Goal: Information Seeking & Learning: Learn about a topic

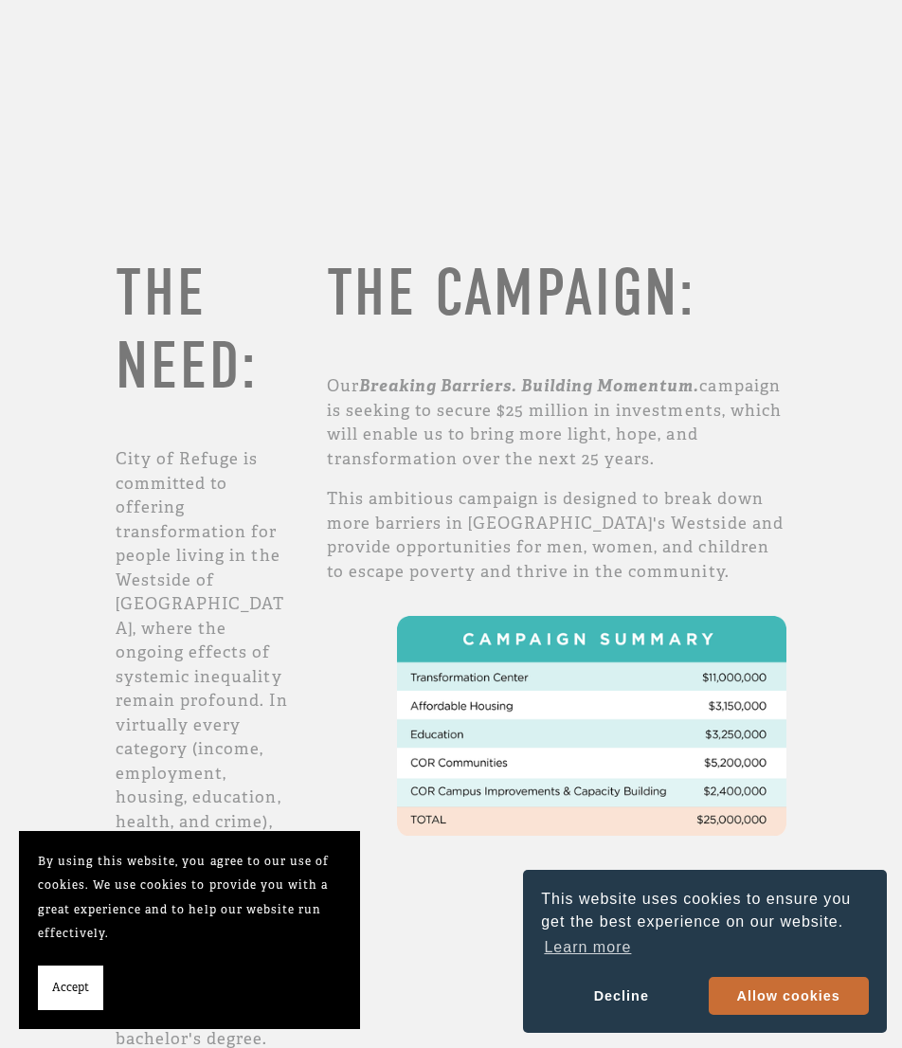
scroll to position [475, 0]
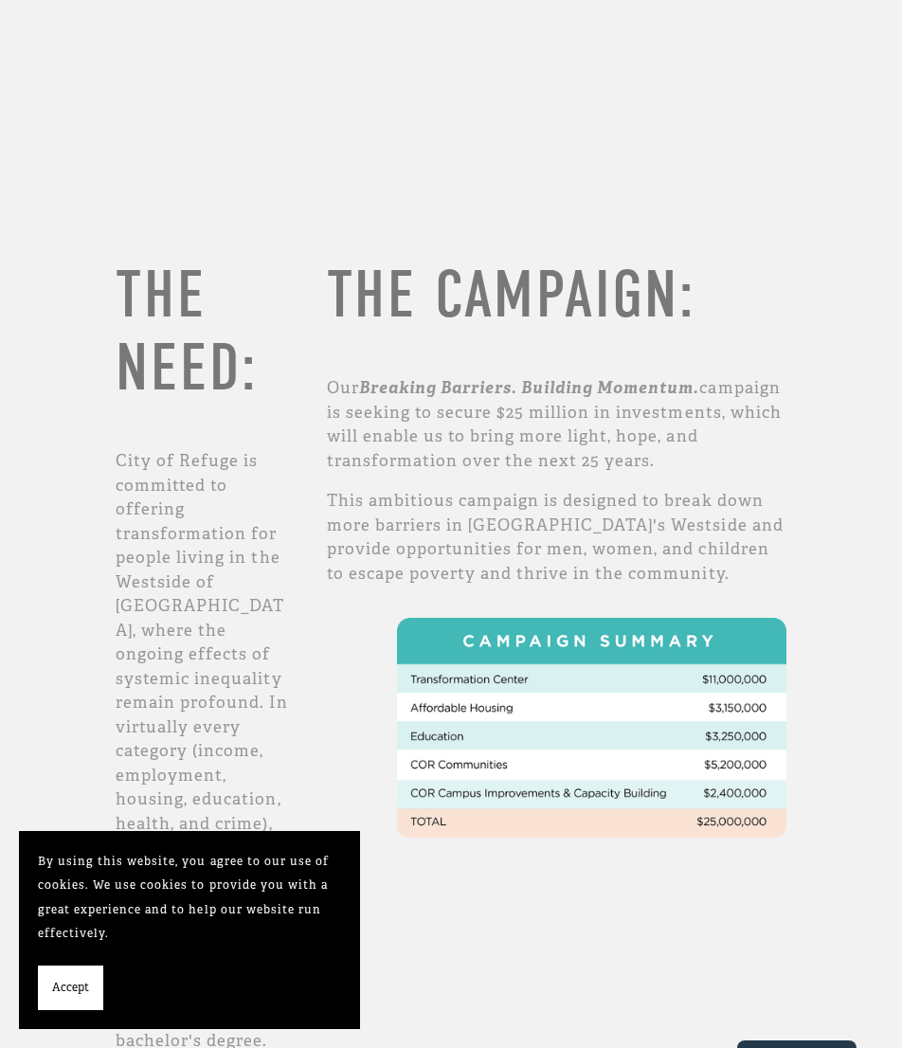
click at [830, 991] on link "Allow cookies" at bounding box center [788, 996] width 160 height 38
click at [73, 995] on span "Accept" at bounding box center [70, 988] width 37 height 25
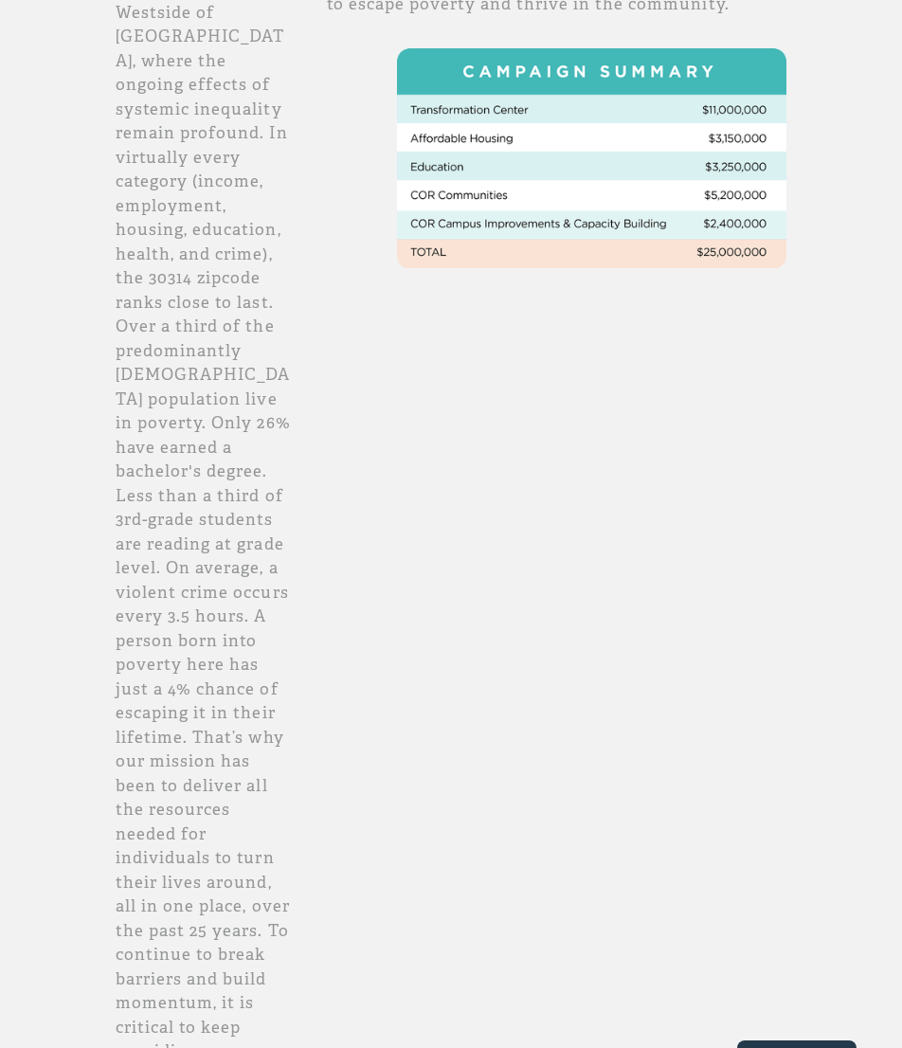
scroll to position [0, 0]
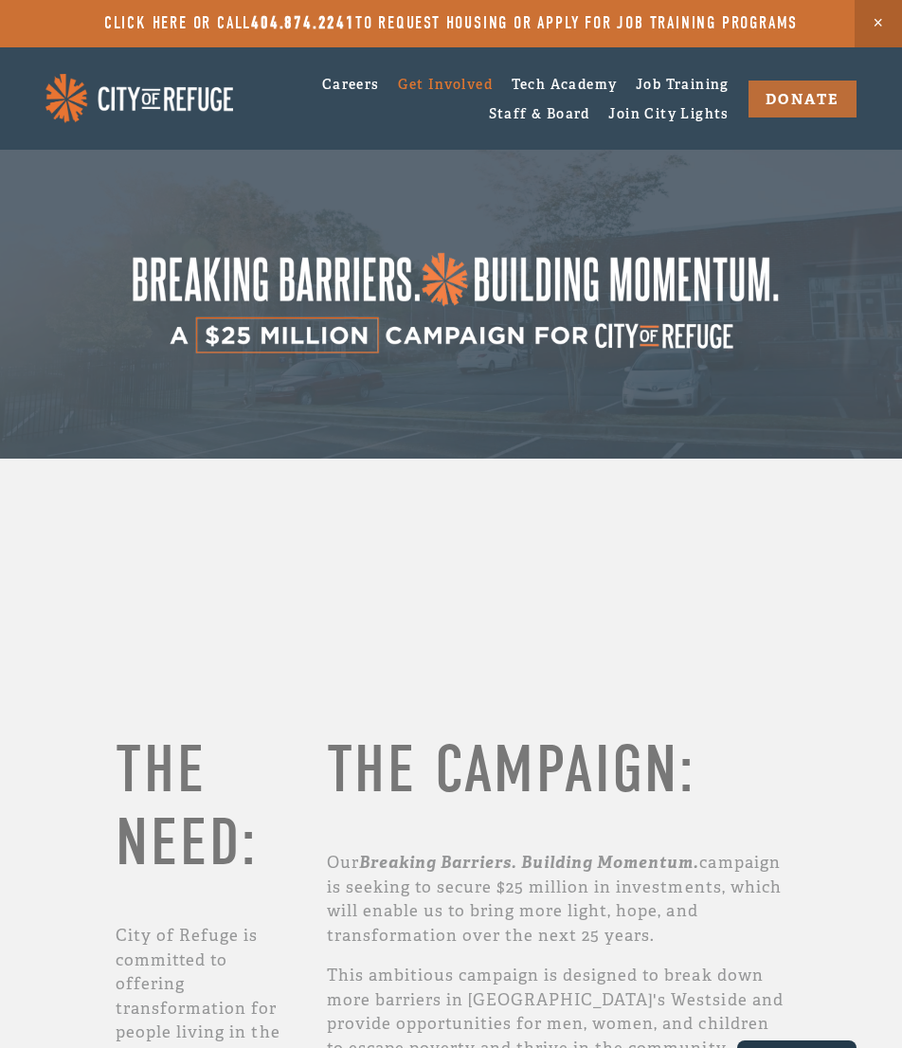
click at [161, 100] on img at bounding box center [139, 98] width 188 height 49
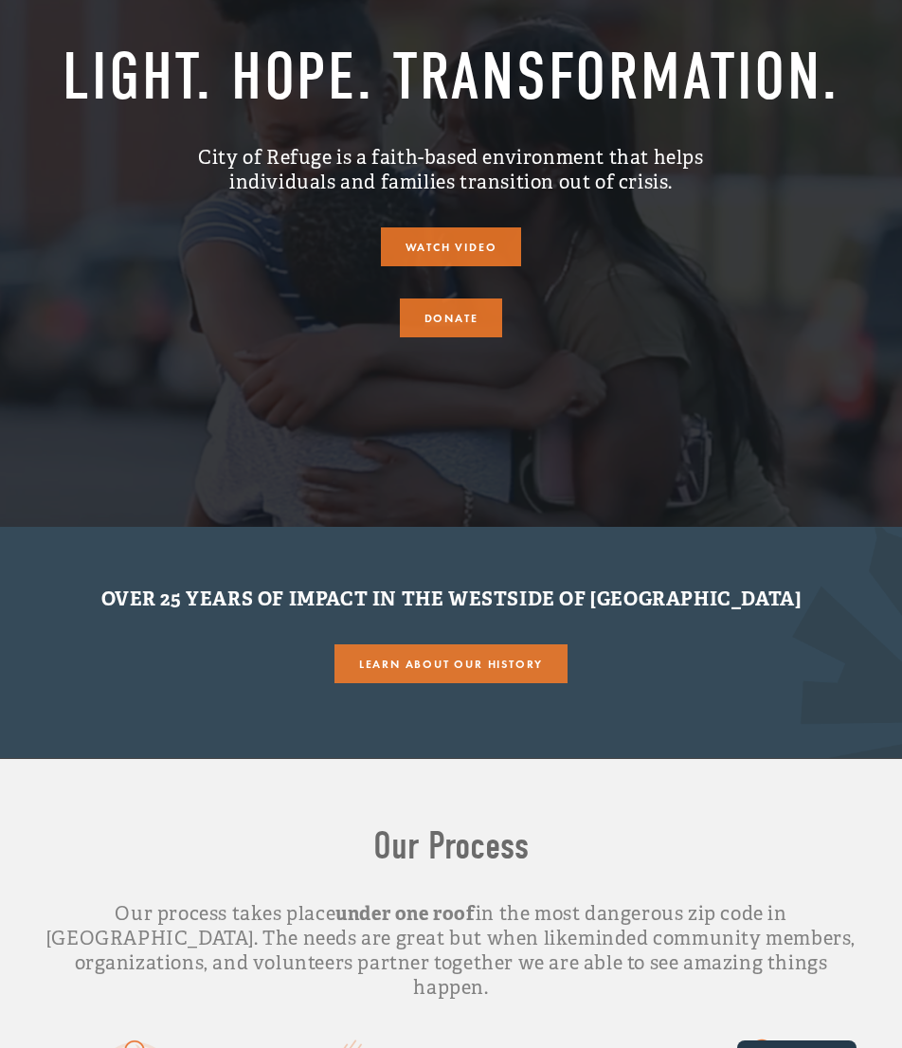
scroll to position [289, 0]
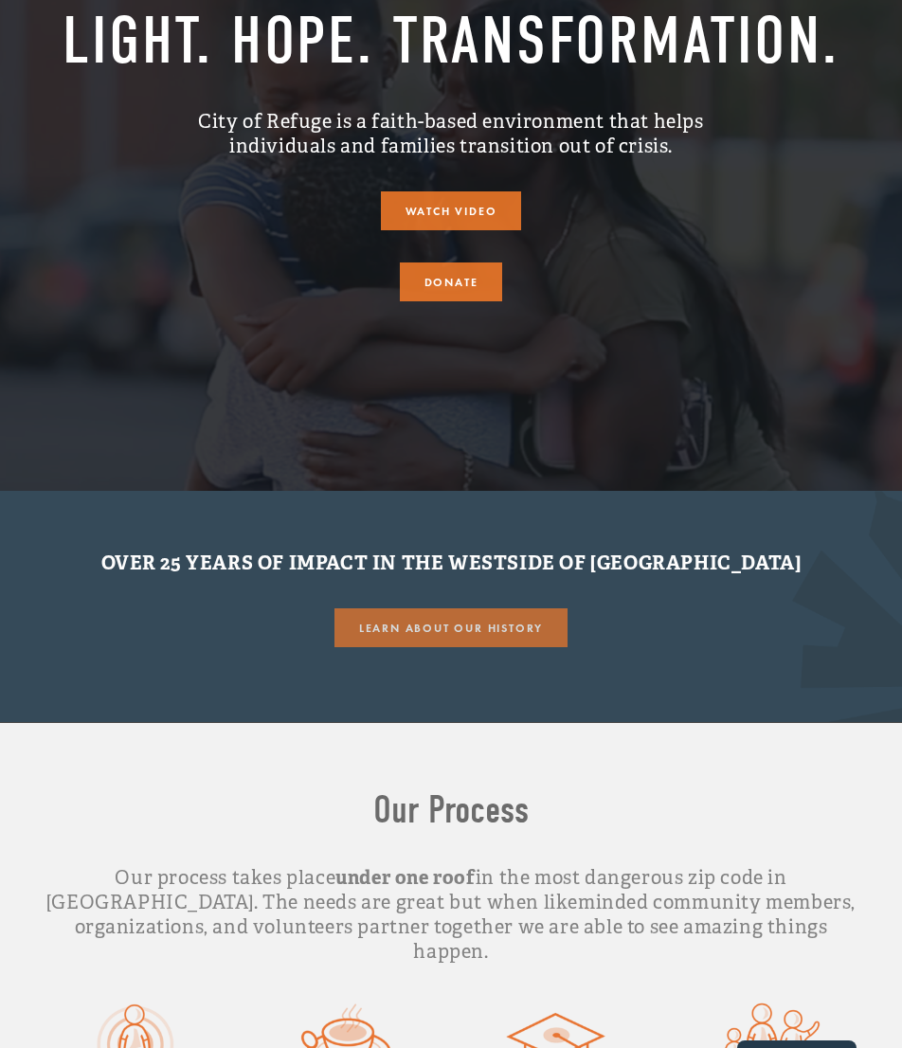
click at [423, 647] on link "Learn About our History" at bounding box center [450, 627] width 233 height 39
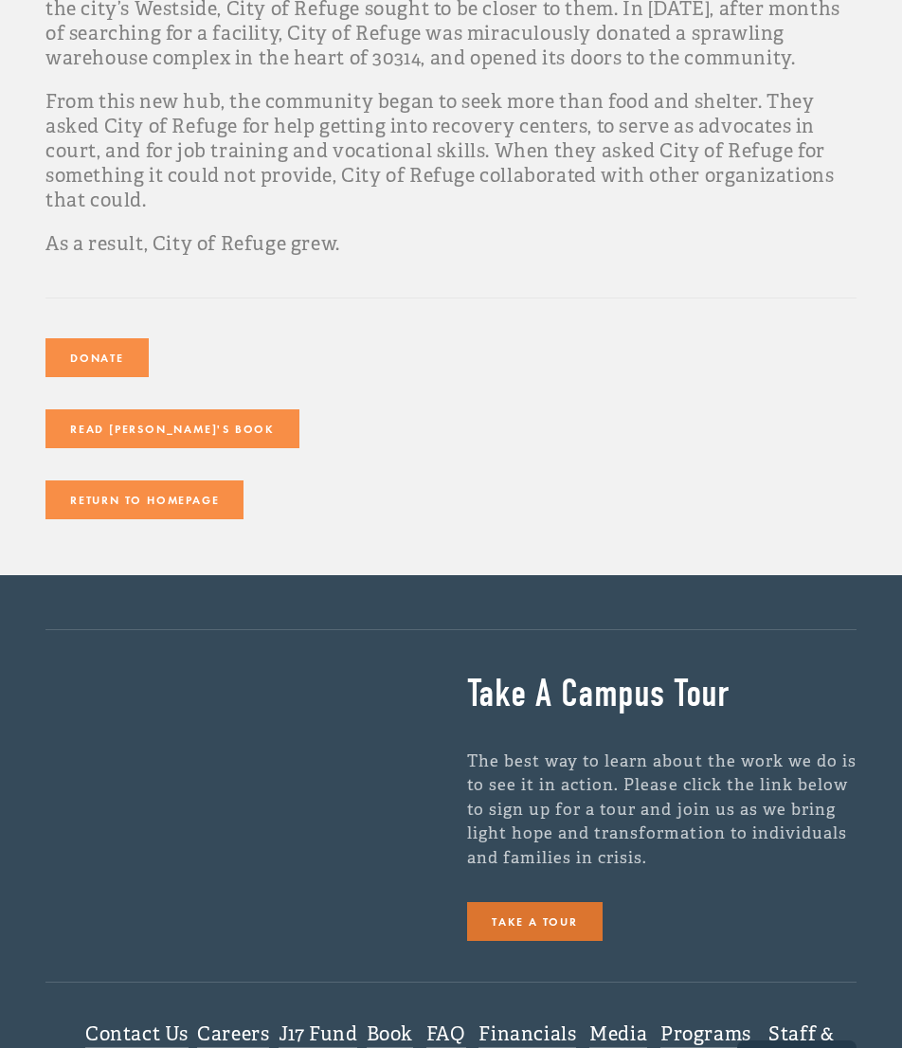
scroll to position [906, 0]
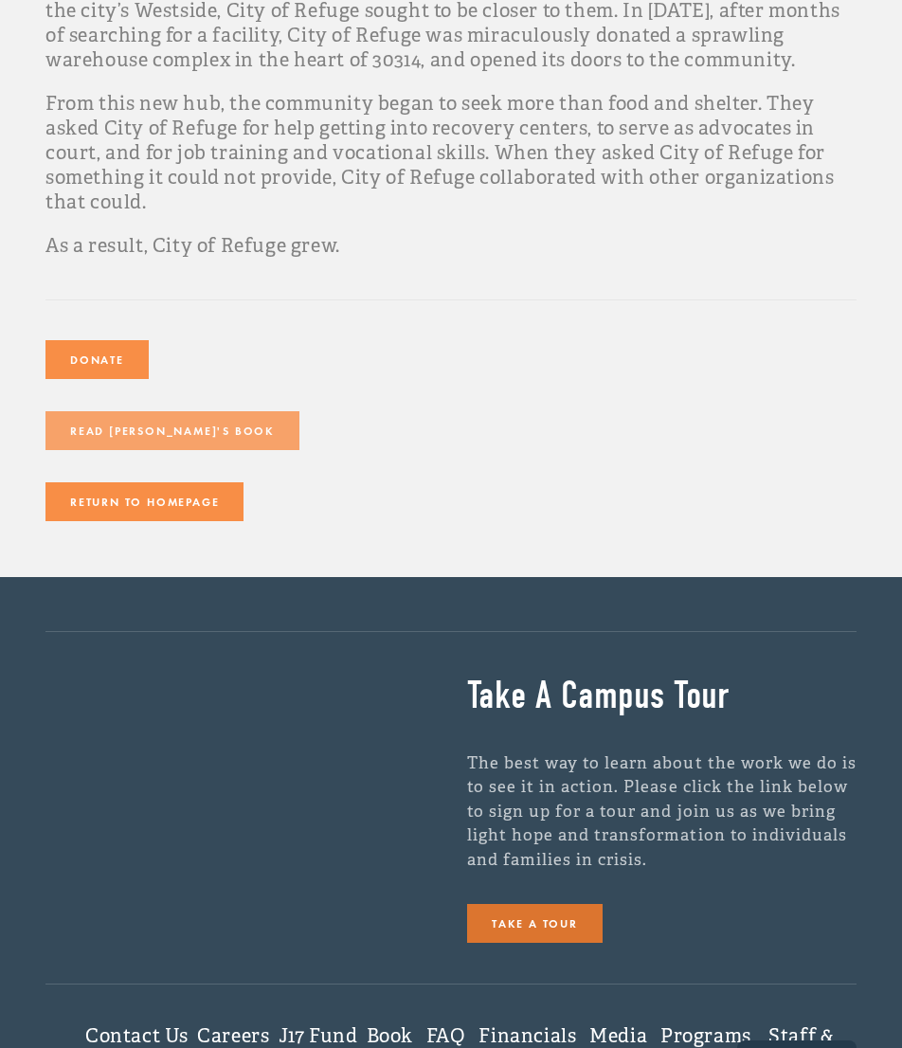
click at [117, 411] on link "Read [PERSON_NAME]'s Book" at bounding box center [172, 430] width 254 height 39
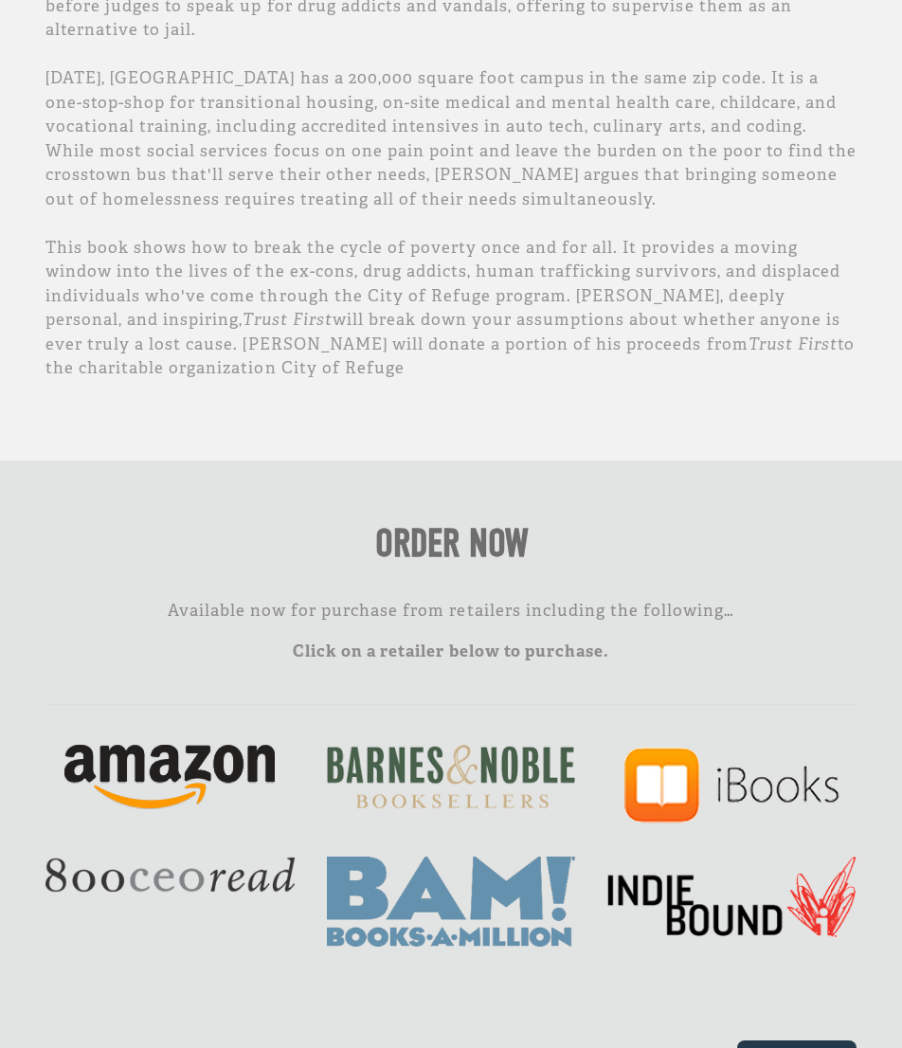
scroll to position [1219, 0]
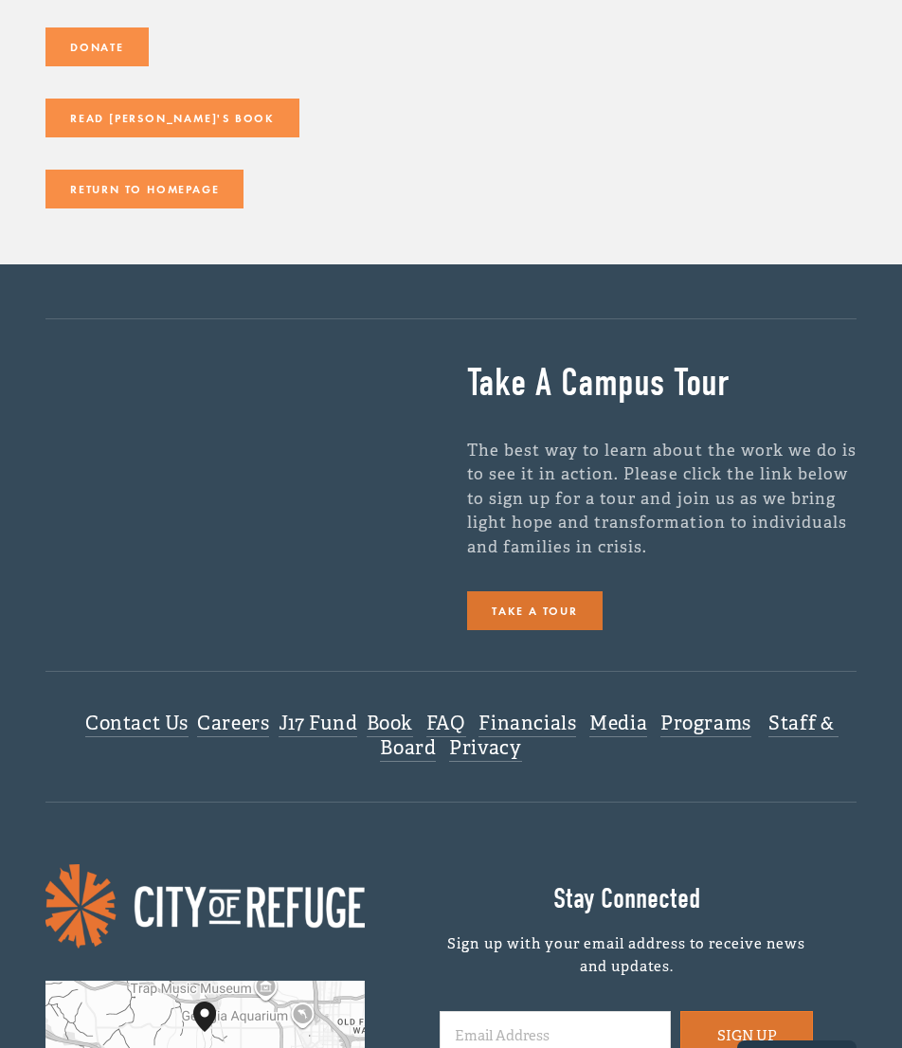
scroll to position [906, 0]
